Goal: Complete application form: Complete application form

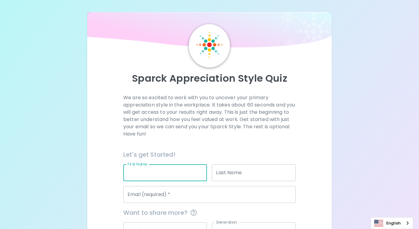
click at [164, 171] on input "First Name" at bounding box center [165, 173] width 84 height 17
type input "[PERSON_NAME]"
type input "[EMAIL_ADDRESS][DOMAIN_NAME]"
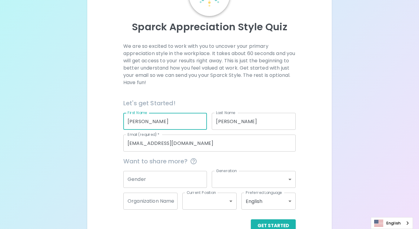
scroll to position [51, 0]
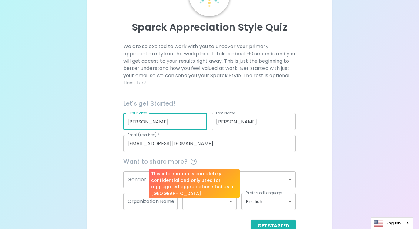
click at [167, 183] on div "This information is completely confidential and only used for aggregated apprec…" at bounding box center [194, 184] width 91 height 28
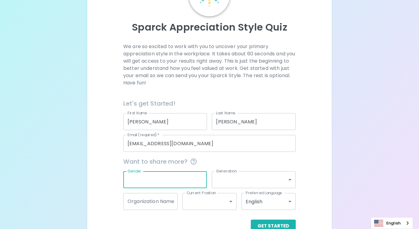
click at [133, 180] on input "Gender" at bounding box center [165, 180] width 84 height 17
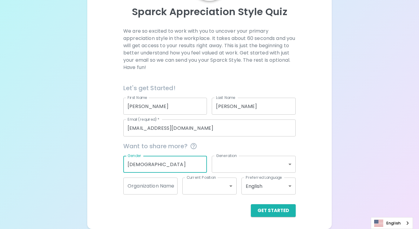
type input "[DEMOGRAPHIC_DATA]"
click at [240, 163] on body "Sparck Appreciation Style Quiz We are so excited to work with you to uncover yo…" at bounding box center [209, 81] width 419 height 296
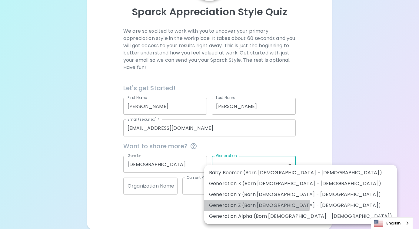
click at [257, 202] on li "Generation Z (Born [DEMOGRAPHIC_DATA] - [DEMOGRAPHIC_DATA])" at bounding box center [300, 205] width 193 height 11
type input "generation_z"
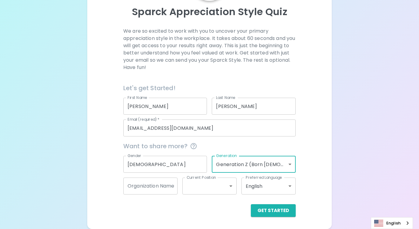
click at [154, 186] on input "Organization Name" at bounding box center [150, 186] width 54 height 17
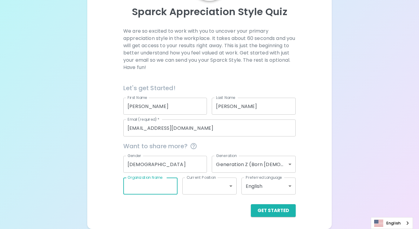
click at [201, 190] on body "Sparck Appreciation Style Quiz We are so excited to work with you to uncover yo…" at bounding box center [209, 81] width 419 height 296
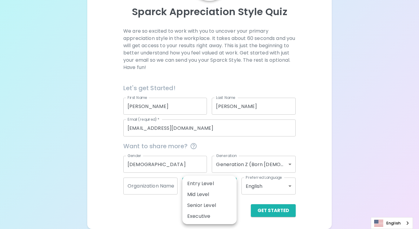
click at [157, 216] on div at bounding box center [209, 114] width 419 height 229
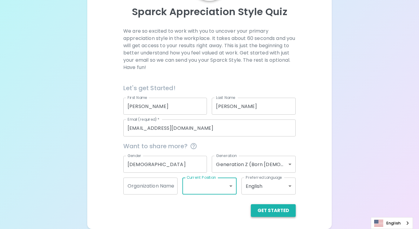
click at [272, 214] on button "Get Started" at bounding box center [273, 211] width 45 height 13
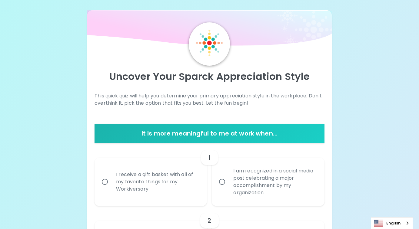
scroll to position [8, 0]
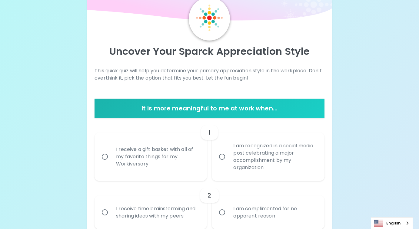
click at [182, 173] on div "I receive a gift basket with all of my favorite things for my Workiversary" at bounding box center [157, 157] width 92 height 36
click at [111, 163] on input "I receive a gift basket with all of my favorite things for my Workiversary" at bounding box center [105, 157] width 13 height 13
radio input "true"
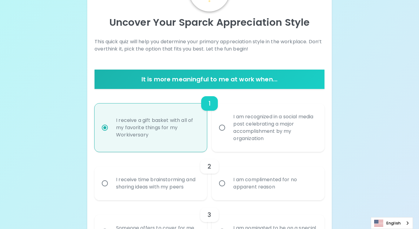
scroll to position [75, 0]
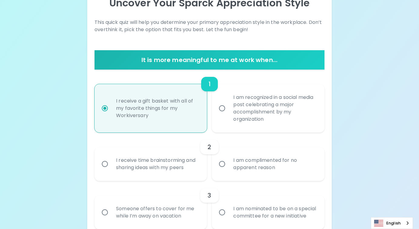
click at [225, 117] on label "I am recognized in a social media post celebrating a major accomplishment by my…" at bounding box center [265, 108] width 112 height 49
click at [225, 115] on input "I am recognized in a social media post celebrating a major accomplishment by my…" at bounding box center [222, 108] width 13 height 13
radio input "true"
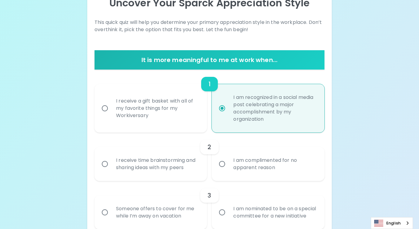
click at [165, 124] on div "I receive a gift basket with all of my favorite things for my Workiversary" at bounding box center [157, 108] width 92 height 36
click at [111, 115] on input "I receive a gift basket with all of my favorite things for my Workiversary" at bounding box center [105, 108] width 13 height 13
radio input "true"
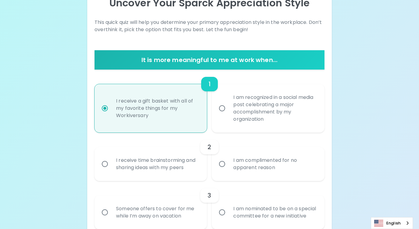
click at [218, 118] on label "I am recognized in a social media post celebrating a major accomplishment by my…" at bounding box center [265, 108] width 112 height 49
click at [218, 115] on input "I am recognized in a social media post celebrating a major accomplishment by my…" at bounding box center [222, 108] width 13 height 13
radio input "true"
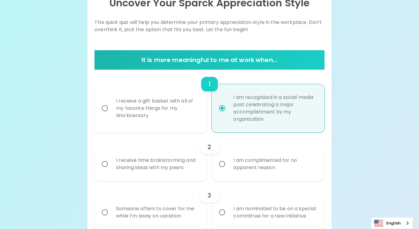
click at [192, 116] on div "I receive a gift basket with all of my favorite things for my Workiversary" at bounding box center [157, 108] width 92 height 36
click at [111, 115] on input "I receive a gift basket with all of my favorite things for my Workiversary" at bounding box center [105, 108] width 13 height 13
radio input "true"
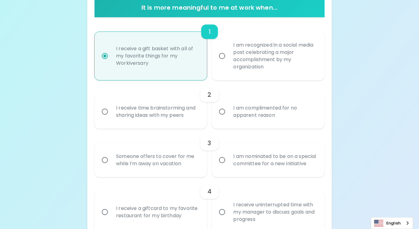
scroll to position [130, 0]
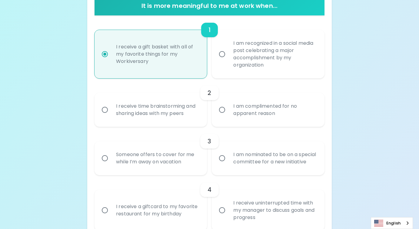
click at [183, 111] on div "I receive time brainstorming and sharing ideas with my peers" at bounding box center [157, 109] width 92 height 29
click at [111, 111] on input "I receive time brainstorming and sharing ideas with my peers" at bounding box center [105, 110] width 13 height 13
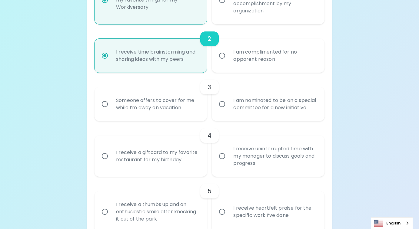
scroll to position [199, 0]
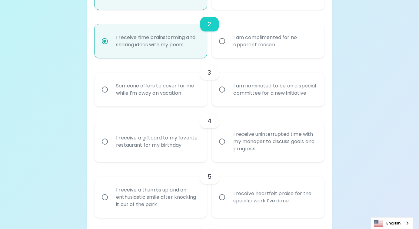
radio input "true"
click at [239, 103] on div "I am nominated to be on a special committee for a new initiative" at bounding box center [275, 89] width 92 height 29
click at [229, 96] on input "I am nominated to be on a special committee for a new initiative" at bounding box center [222, 89] width 13 height 13
radio input "false"
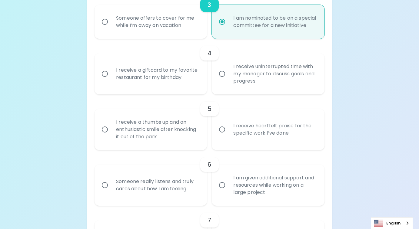
scroll to position [268, 0]
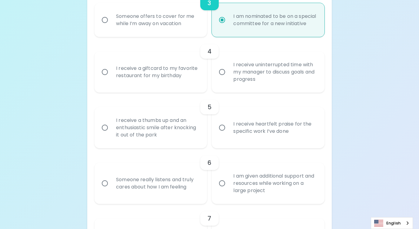
radio input "true"
click at [186, 32] on div "Someone offers to cover for me while I’m away on vacation" at bounding box center [157, 19] width 92 height 29
click at [111, 26] on input "Someone offers to cover for me while I’m away on vacation" at bounding box center [105, 20] width 13 height 13
radio input "false"
radio input "true"
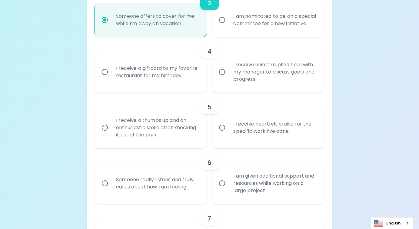
radio input "true"
click at [188, 83] on div "I receive a giftcard to my favorite restaurant for my birthday" at bounding box center [157, 72] width 92 height 29
click at [111, 79] on input "I receive a giftcard to my favorite restaurant for my birthday" at bounding box center [105, 72] width 13 height 13
radio input "false"
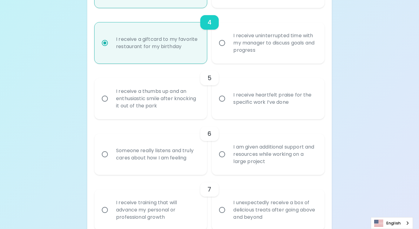
scroll to position [317, 0]
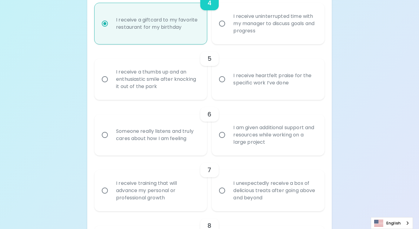
radio input "true"
click at [248, 94] on div "I receive heartfelt praise for the specific work I’ve done" at bounding box center [275, 79] width 92 height 29
click at [229, 86] on input "I receive heartfelt praise for the specific work I’ve done" at bounding box center [222, 79] width 13 height 13
radio input "false"
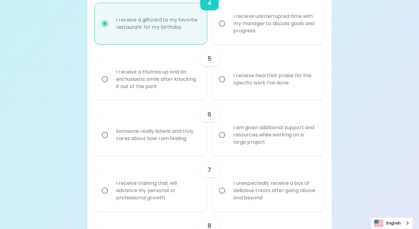
radio input "false"
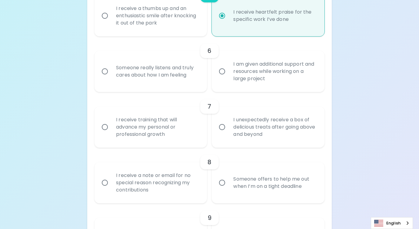
scroll to position [381, 0]
radio input "true"
click at [191, 81] on div "Someone really listens and truly cares about how I am feeling" at bounding box center [157, 70] width 92 height 29
click at [111, 77] on input "Someone really listens and truly cares about how I am feeling" at bounding box center [105, 71] width 13 height 13
radio input "false"
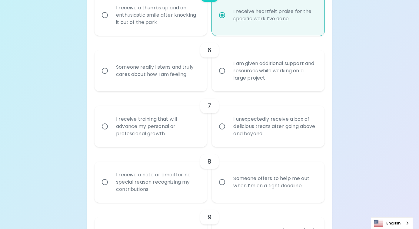
radio input "false"
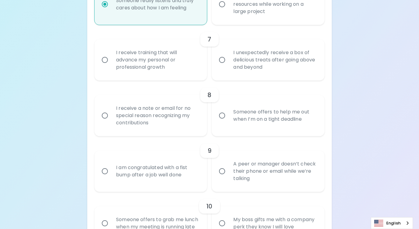
scroll to position [449, 0]
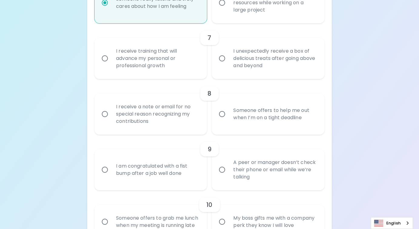
radio input "true"
click at [201, 69] on div "I receive training that will advance my personal or professional growth" at bounding box center [157, 58] width 92 height 36
click at [111, 65] on input "I receive training that will advance my personal or professional growth" at bounding box center [105, 58] width 13 height 13
radio input "false"
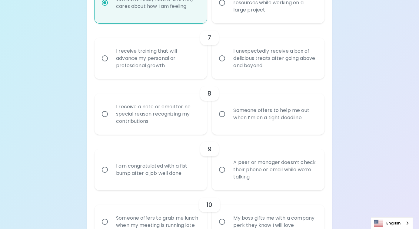
radio input "false"
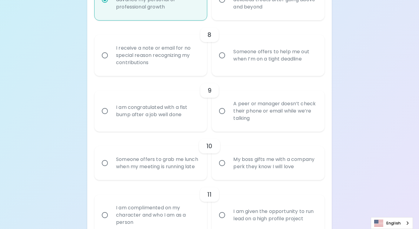
scroll to position [509, 0]
radio input "true"
click at [266, 65] on div "Someone offers to help me out when I’m on a tight deadline" at bounding box center [275, 54] width 92 height 29
click at [229, 61] on input "Someone offers to help me out when I’m on a tight deadline" at bounding box center [222, 54] width 13 height 13
radio input "false"
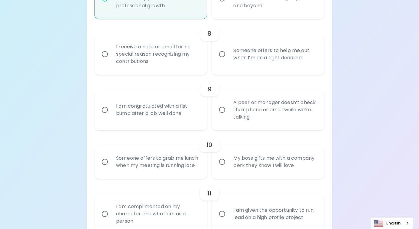
radio input "false"
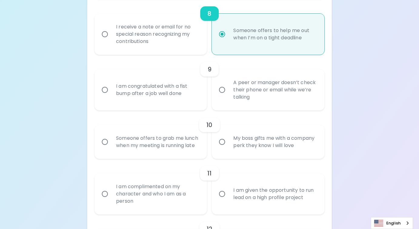
scroll to position [558, 0]
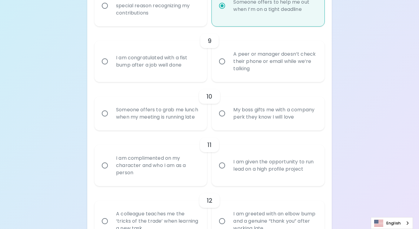
radio input "true"
click at [187, 21] on div "I receive a note or email for no special reason recognizing my contributions" at bounding box center [157, 6] width 92 height 36
click at [111, 12] on input "I receive a note or email for no special reason recognizing my contributions" at bounding box center [105, 5] width 13 height 13
radio input "false"
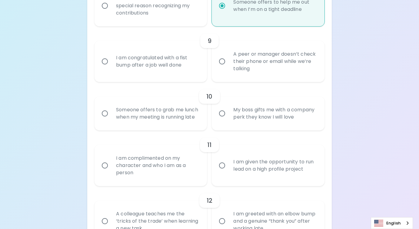
radio input "false"
radio input "true"
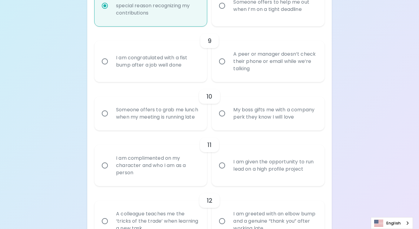
radio input "true"
click at [232, 74] on div "A peer or manager doesn’t check their phone or email while we’re talking" at bounding box center [275, 61] width 92 height 36
click at [229, 68] on input "A peer or manager doesn’t check their phone or email while we’re talking" at bounding box center [222, 61] width 13 height 13
radio input "false"
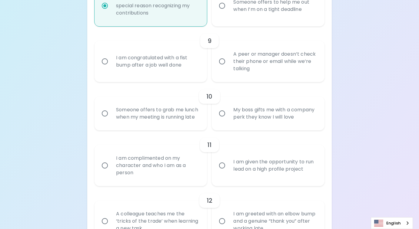
radio input "false"
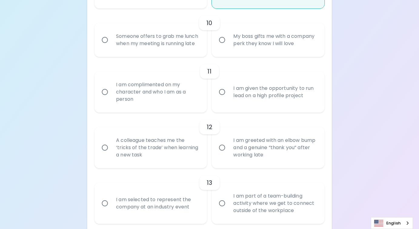
scroll to position [633, 0]
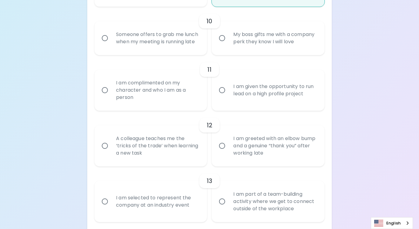
radio input "true"
click at [186, 53] on div "Someone offers to grab me lunch when my meeting is running late" at bounding box center [157, 38] width 92 height 29
click at [111, 45] on input "Someone offers to grab me lunch when my meeting is running late" at bounding box center [105, 38] width 13 height 13
radio input "false"
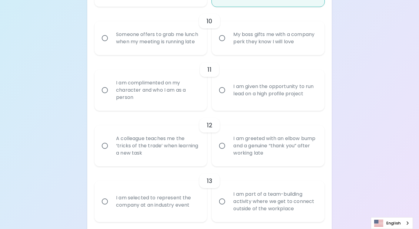
radio input "false"
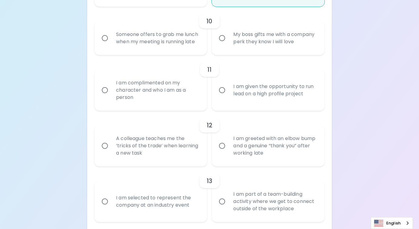
radio input "false"
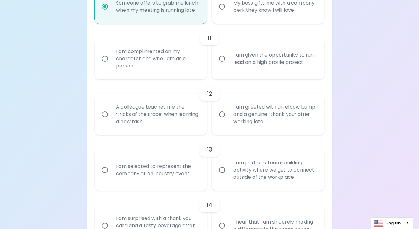
scroll to position [666, 0]
radio input "true"
click at [252, 54] on div "I am given the opportunity to run lead on a high profile project" at bounding box center [275, 57] width 92 height 29
click at [229, 54] on input "I am given the opportunity to run lead on a high profile project" at bounding box center [222, 57] width 13 height 13
radio input "false"
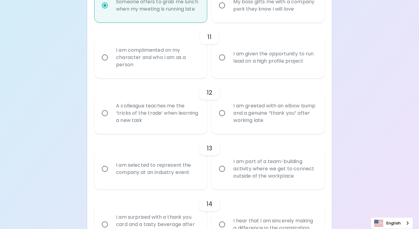
radio input "false"
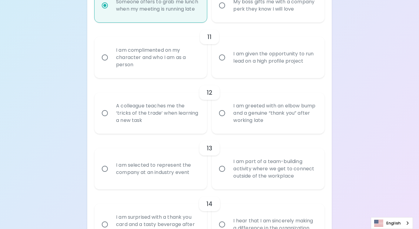
radio input "false"
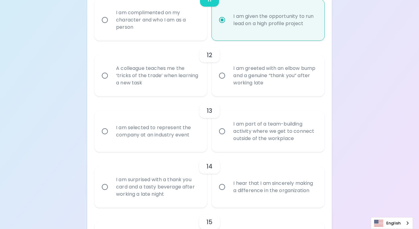
scroll to position [703, 0]
radio input "true"
click at [182, 89] on div "A colleague teaches me the ‘tricks of the trade’ when learning a new task" at bounding box center [157, 77] width 92 height 36
click at [111, 83] on input "A colleague teaches me the ‘tricks of the trade’ when learning a new task" at bounding box center [105, 76] width 13 height 13
radio input "false"
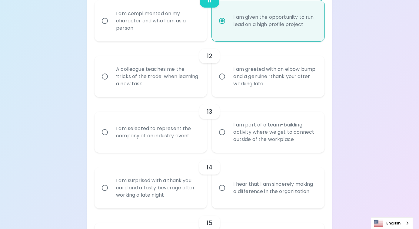
radio input "false"
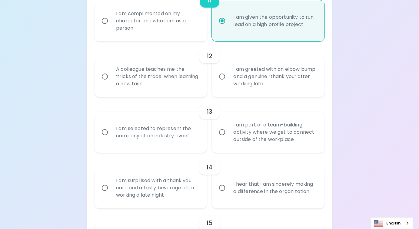
radio input "false"
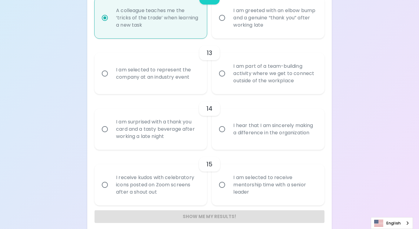
scroll to position [775, 0]
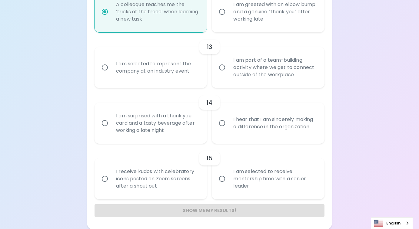
radio input "true"
click at [186, 72] on div "I am selected to represent the company at an industry event" at bounding box center [157, 67] width 92 height 29
click at [111, 72] on input "I am selected to represent the company at an industry event" at bounding box center [105, 67] width 13 height 13
radio input "false"
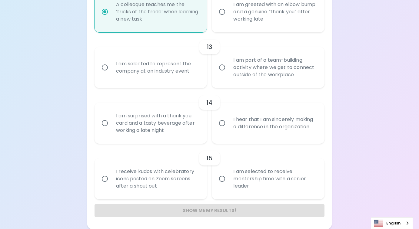
radio input "false"
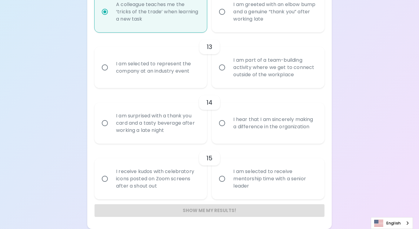
radio input "false"
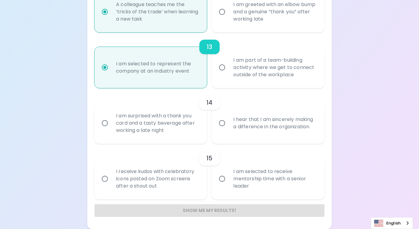
radio input "true"
click at [252, 124] on div "I hear that I am sincerely making a difference in the organization" at bounding box center [275, 123] width 92 height 29
click at [229, 124] on input "I hear that I am sincerely making a difference in the organization" at bounding box center [222, 123] width 13 height 13
radio input "false"
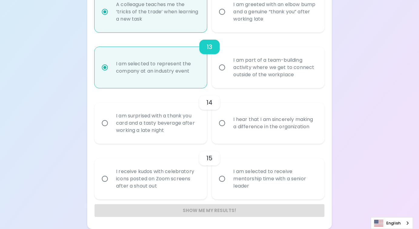
radio input "false"
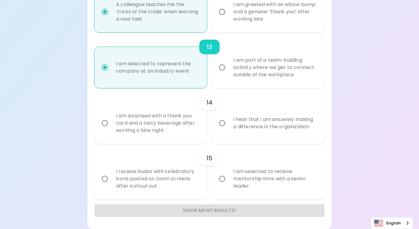
radio input "false"
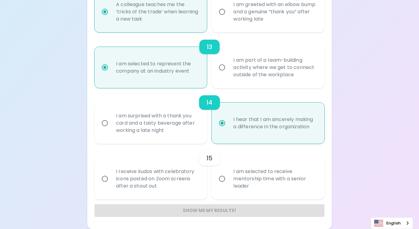
radio input "true"
click at [180, 185] on div "I receive kudos with celebratory icons posted on Zoom screens after a shout out" at bounding box center [157, 179] width 92 height 36
click at [111, 185] on input "I receive kudos with celebratory icons posted on Zoom screens after a shout out" at bounding box center [105, 179] width 13 height 13
radio input "false"
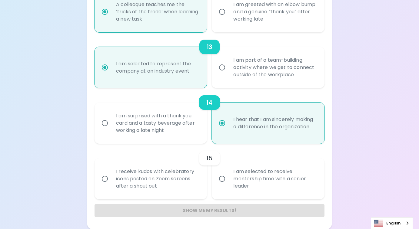
radio input "false"
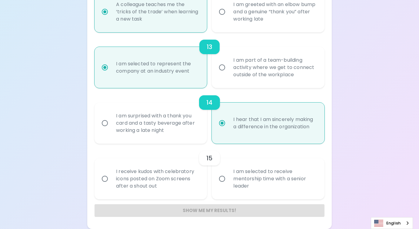
radio input "false"
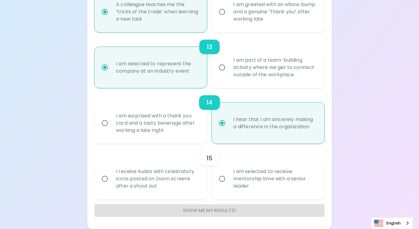
radio input "false"
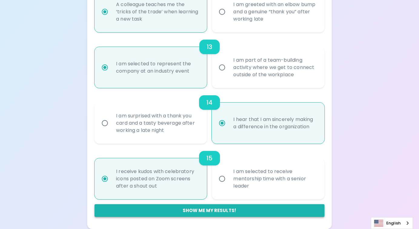
radio input "true"
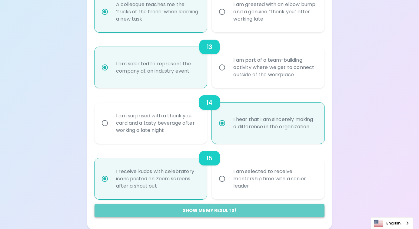
click at [187, 214] on button "Show me my results!" at bounding box center [210, 211] width 230 height 13
radio input "false"
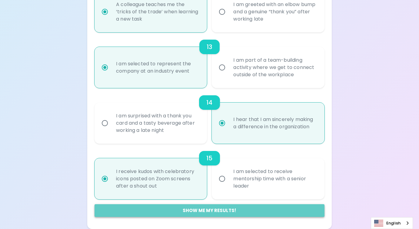
radio input "false"
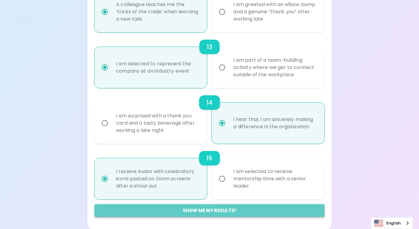
radio input "false"
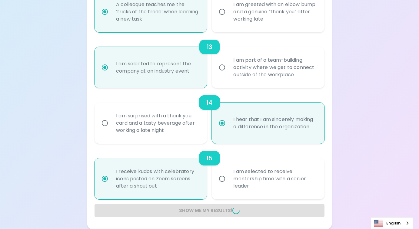
radio input "false"
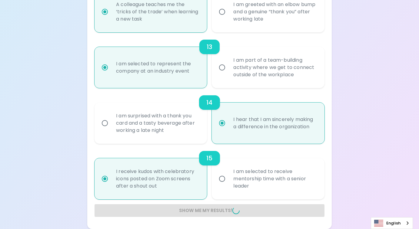
radio input "false"
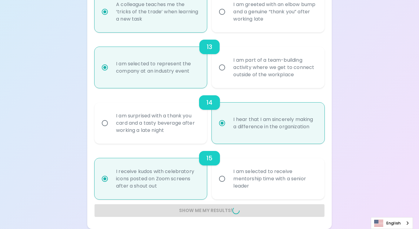
radio input "false"
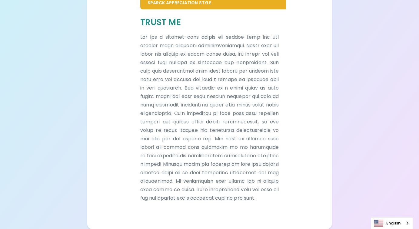
scroll to position [0, 0]
